Goal: Information Seeking & Learning: Learn about a topic

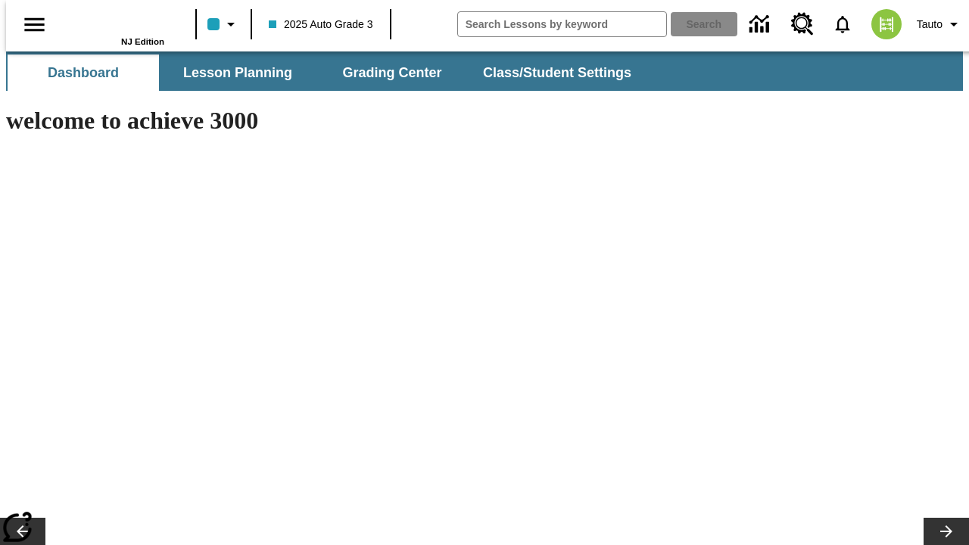
type input "-1"
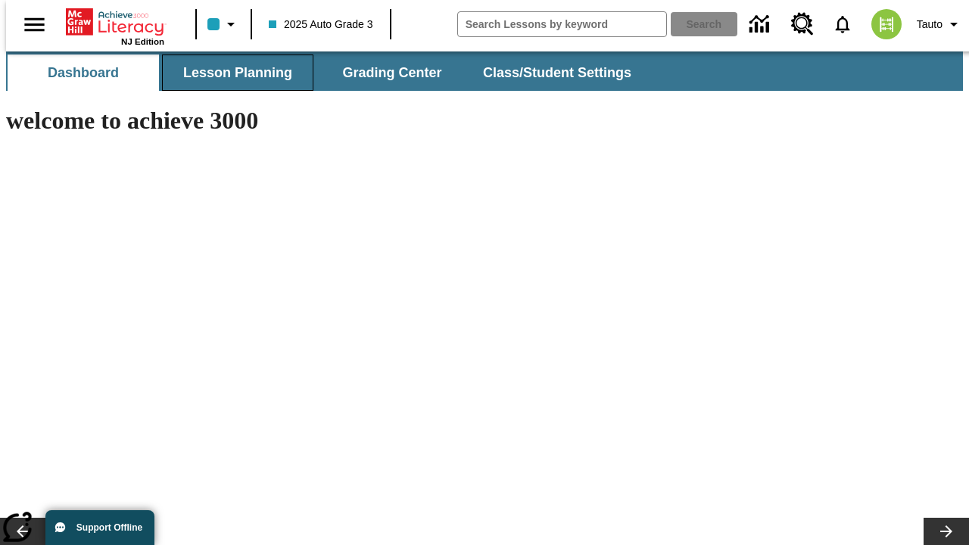
click at [232, 73] on button "Lesson Planning" at bounding box center [237, 72] width 151 height 36
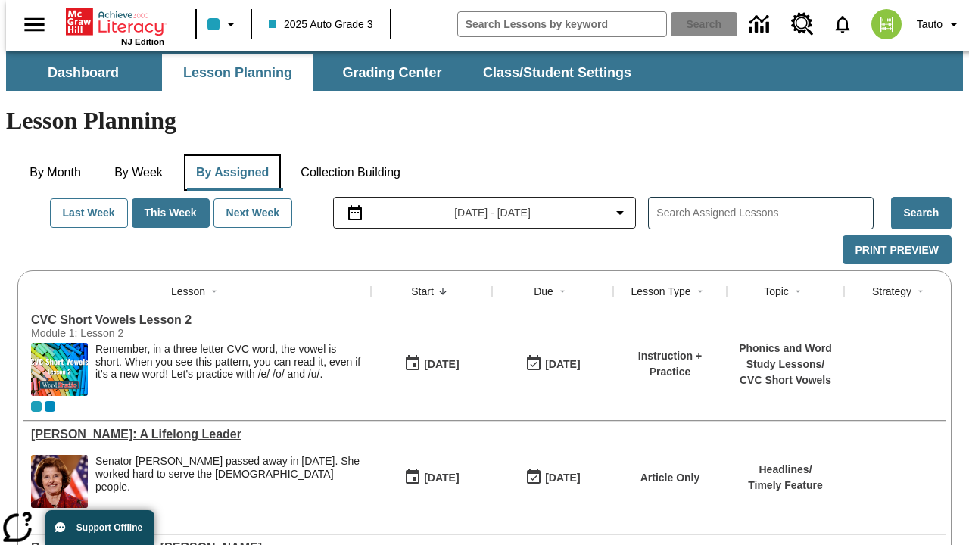
click at [229, 154] on button "By Assigned" at bounding box center [232, 172] width 97 height 36
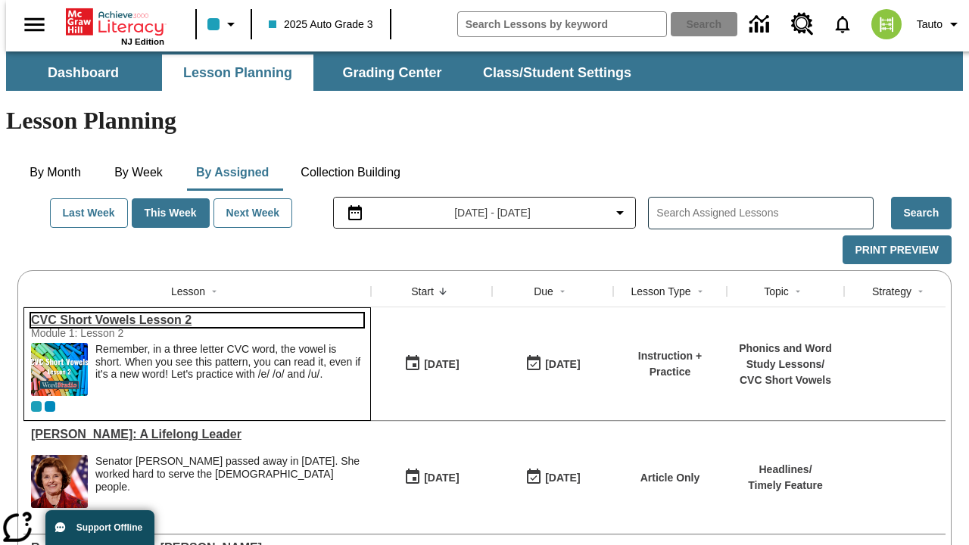
click at [191, 313] on link "CVC Short Vowels Lesson 2" at bounding box center [197, 320] width 332 height 14
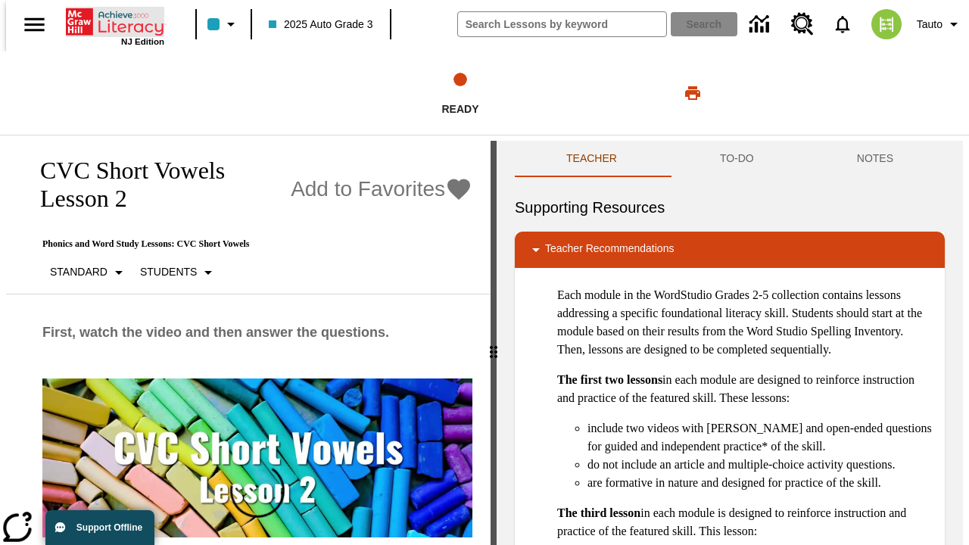
click at [109, 20] on icon "Home" at bounding box center [116, 22] width 101 height 30
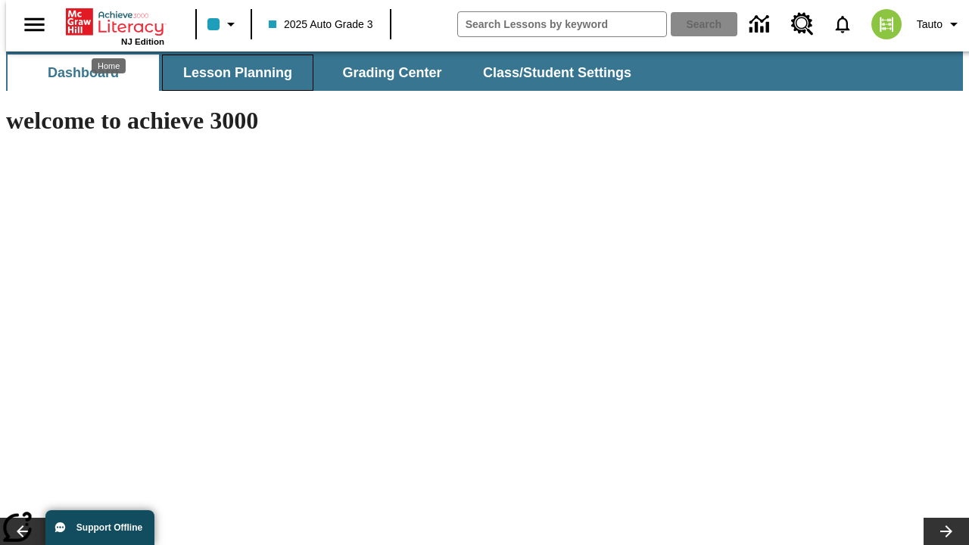
click at [232, 73] on button "Lesson Planning" at bounding box center [237, 72] width 151 height 36
